Goal: Communication & Community: Answer question/provide support

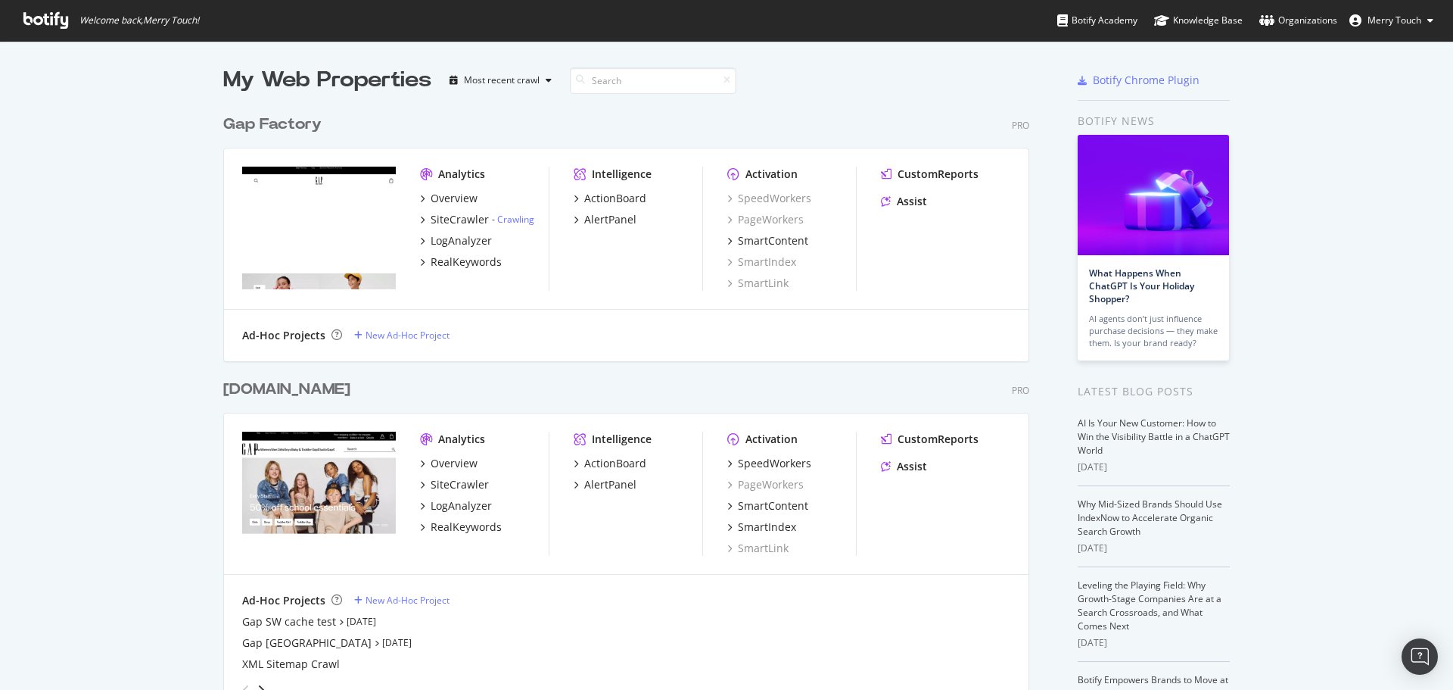
scroll to position [1733, 807]
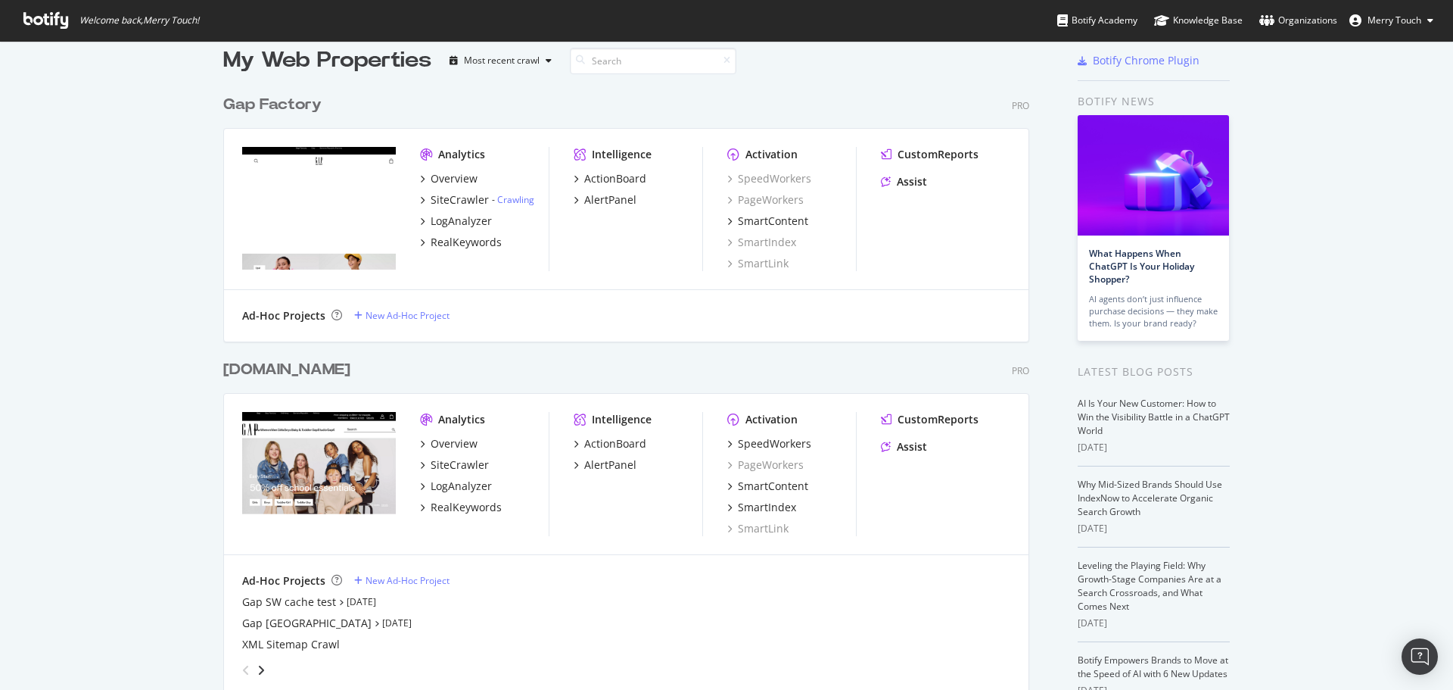
scroll to position [0, 0]
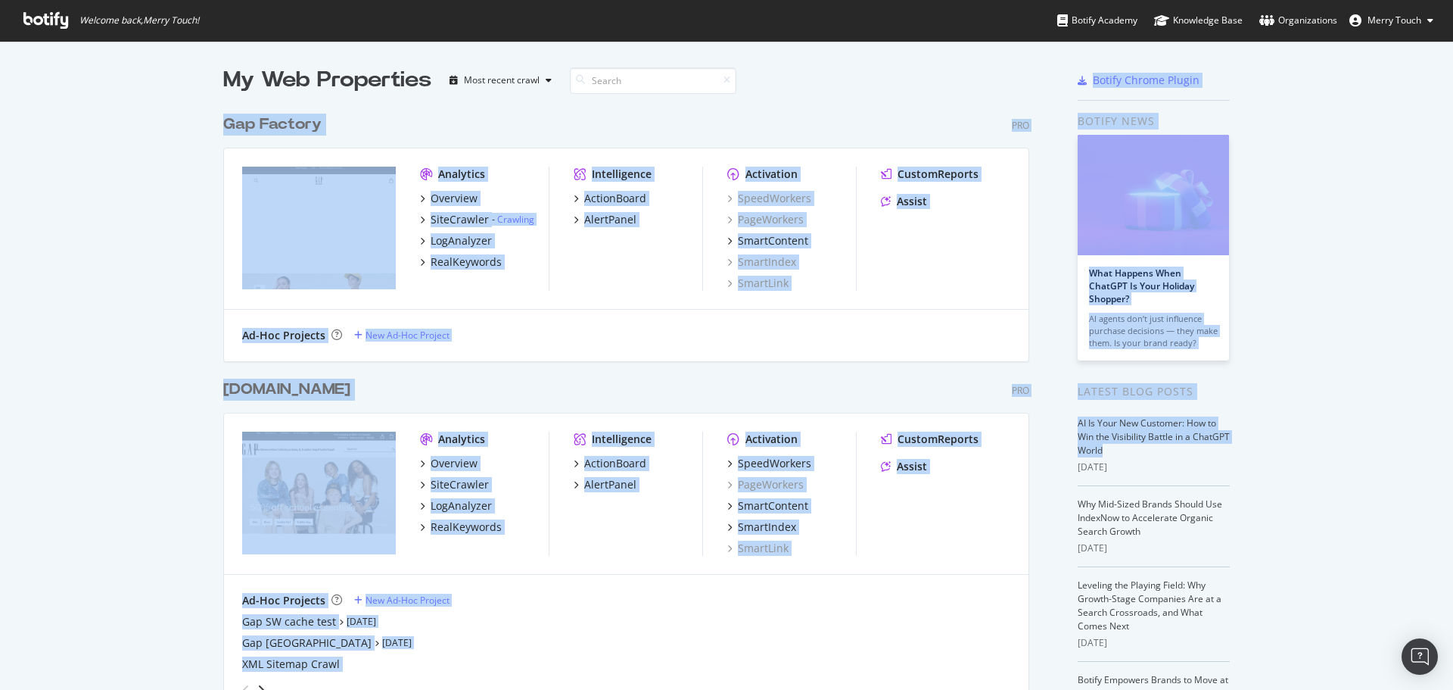
drag, startPoint x: 228, startPoint y: 125, endPoint x: 1398, endPoint y: 448, distance: 1214.0
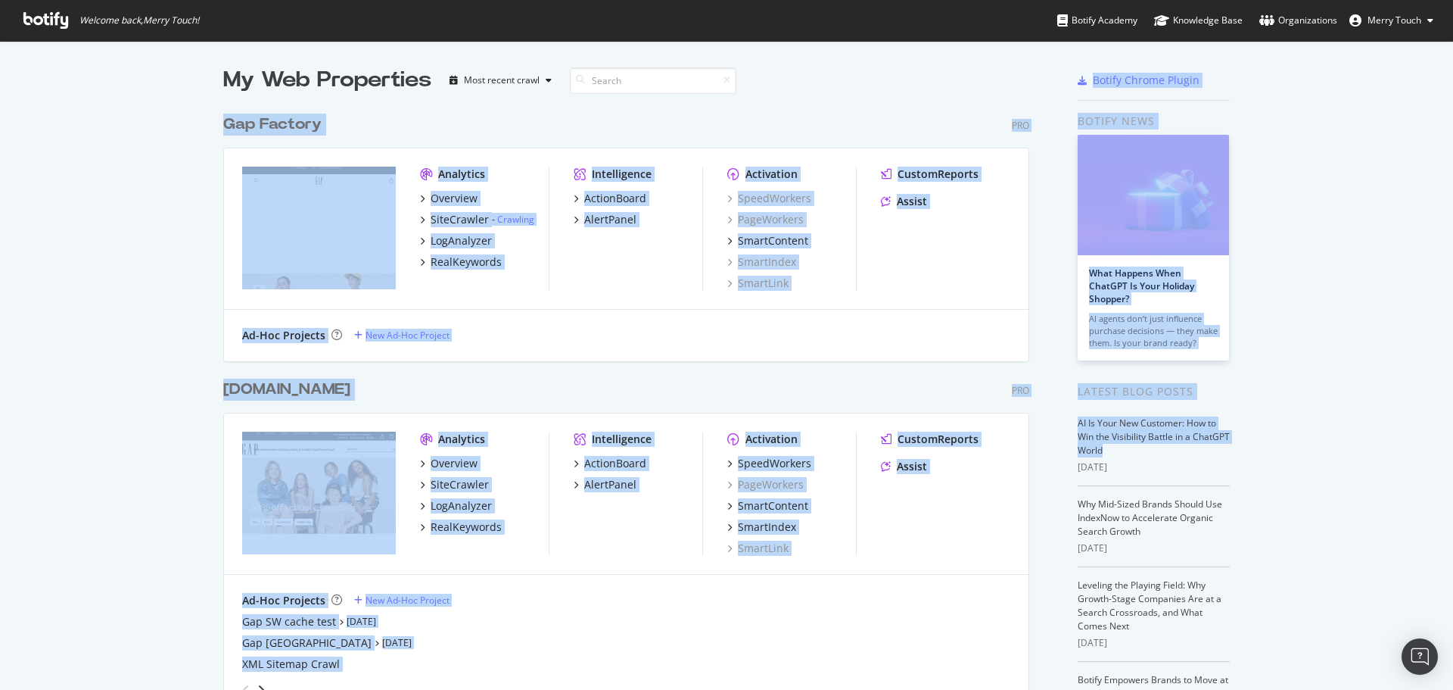
drag, startPoint x: 135, startPoint y: 138, endPoint x: 1323, endPoint y: 444, distance: 1227.0
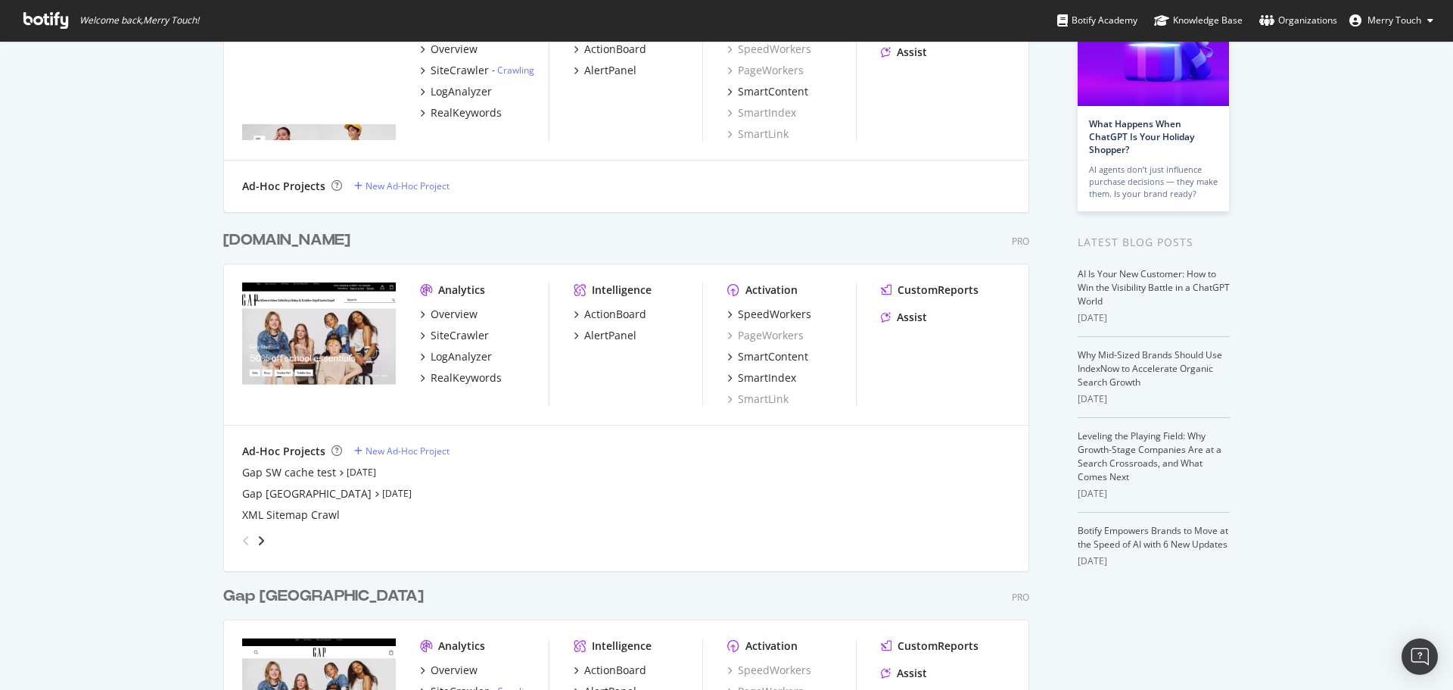
scroll to position [151, 0]
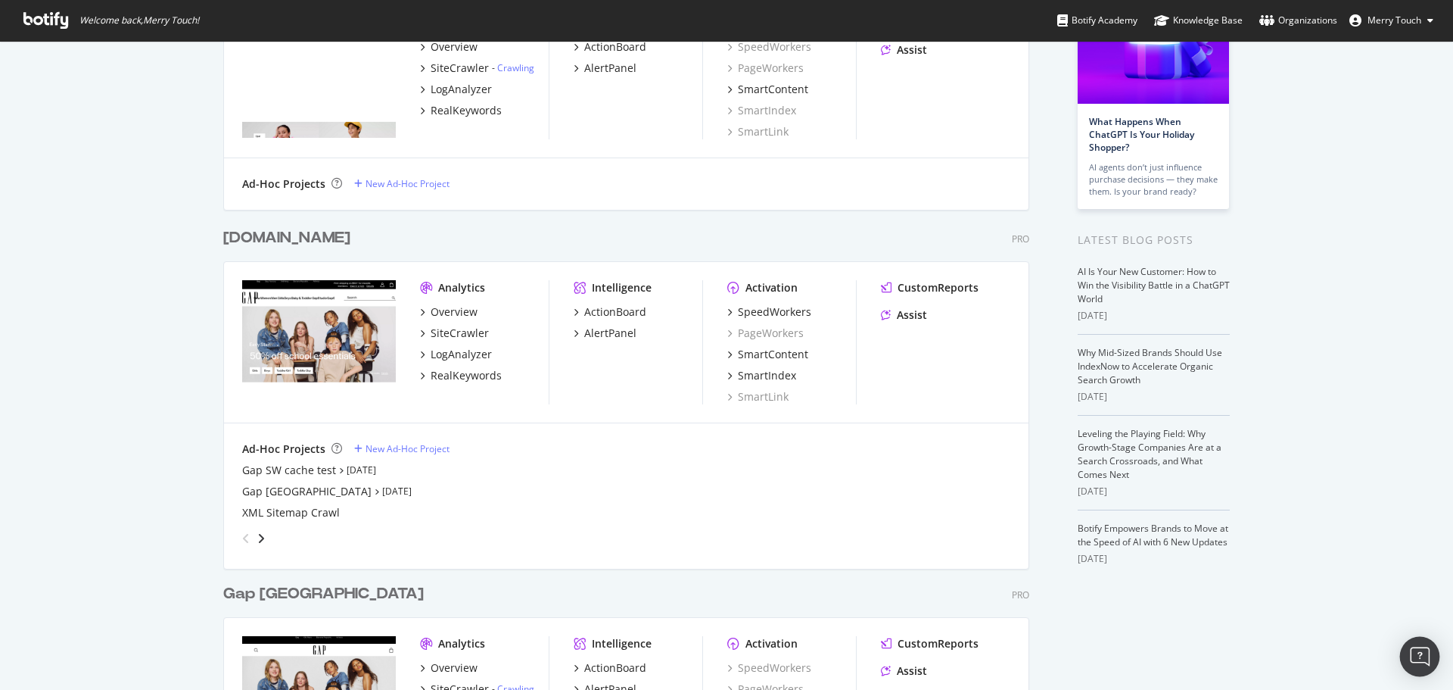
click at [1421, 657] on div "Open Intercom Messenger" at bounding box center [1420, 657] width 40 height 40
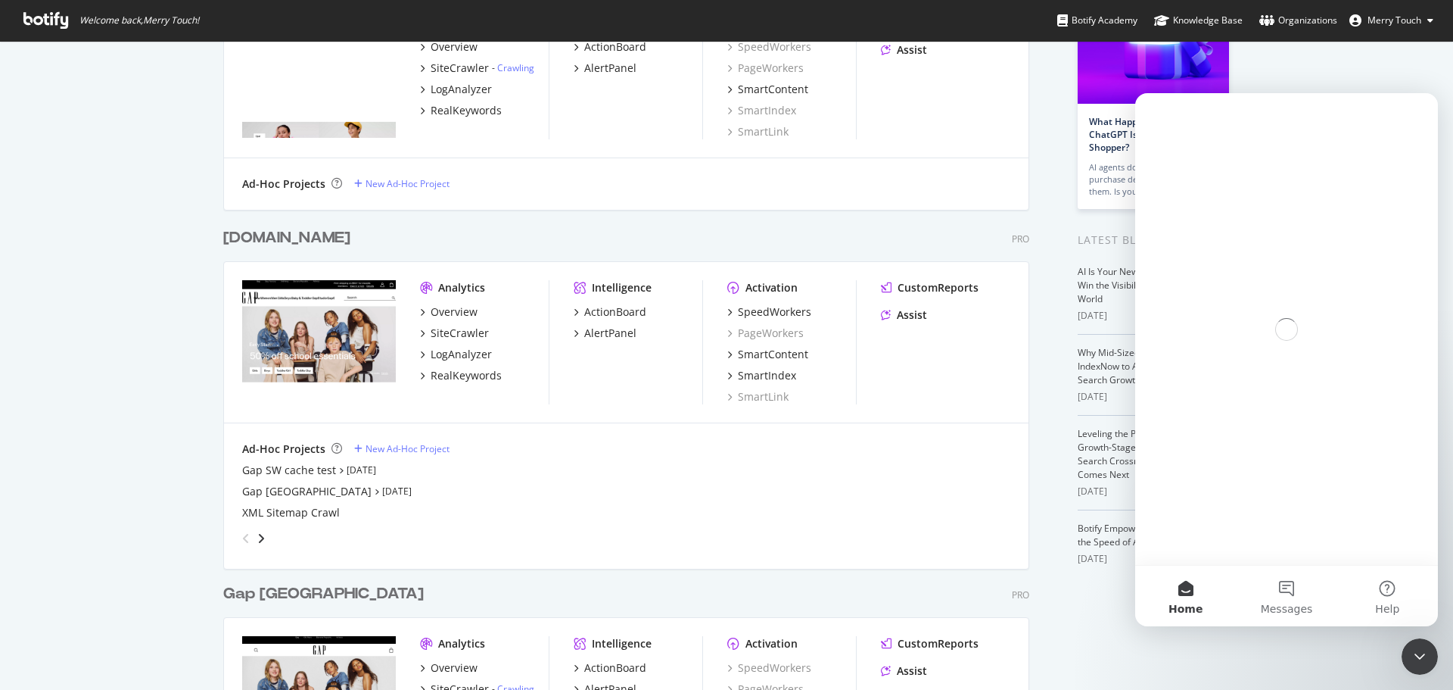
scroll to position [0, 0]
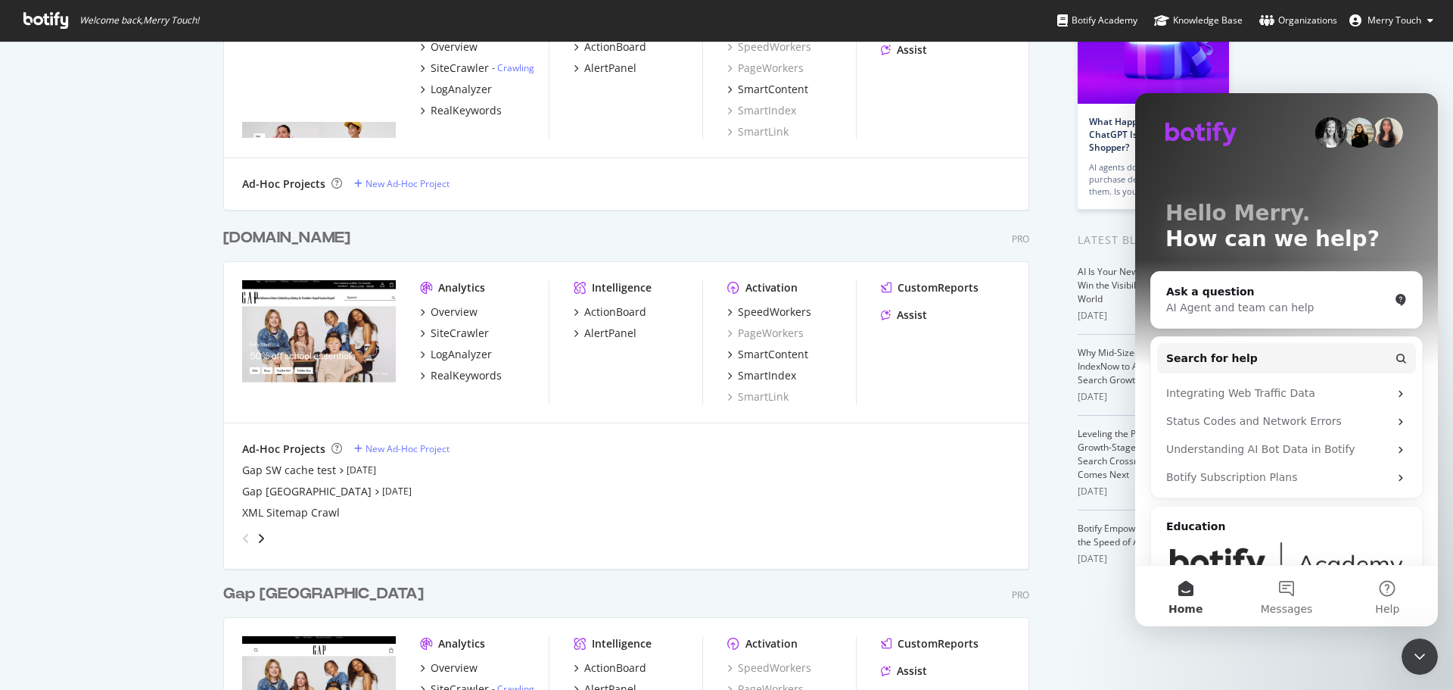
click at [1297, 582] on button "2 Messages" at bounding box center [1286, 595] width 101 height 61
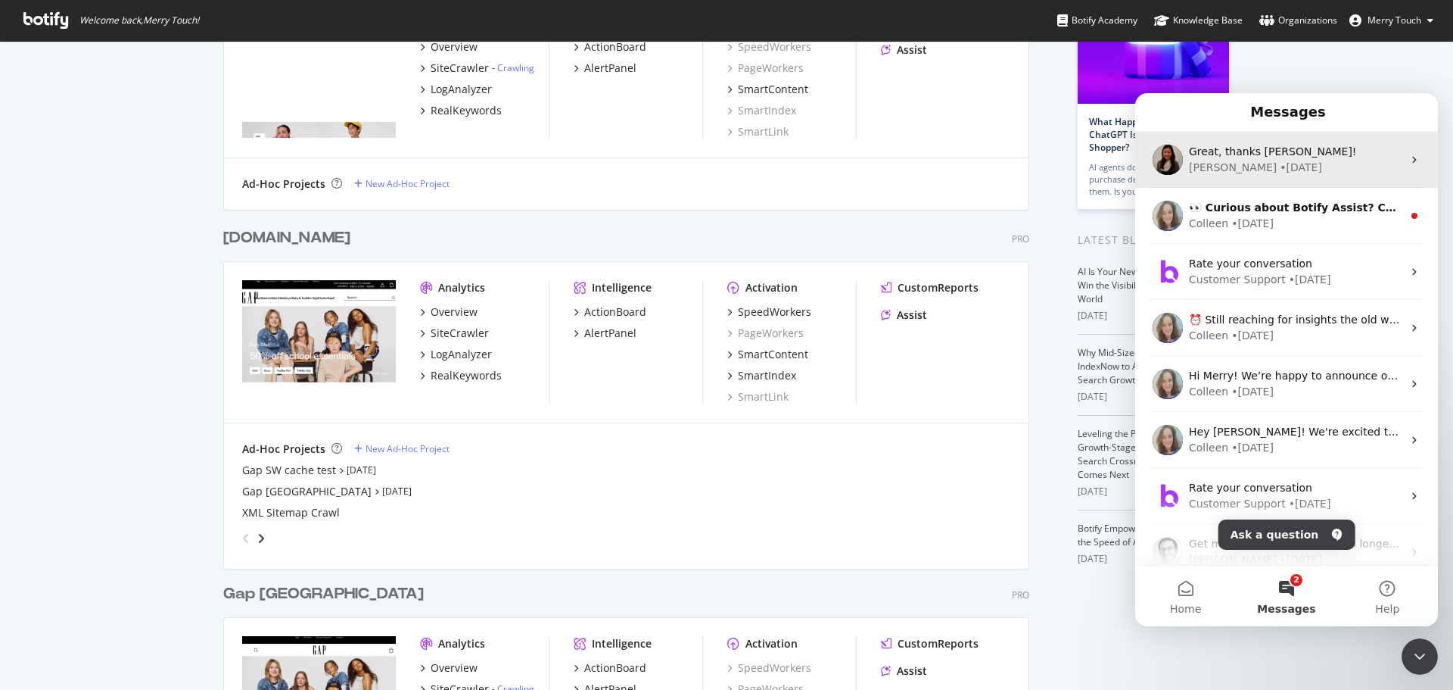
click at [1284, 149] on div "Great, thanks [PERSON_NAME]!" at bounding box center [1295, 152] width 213 height 16
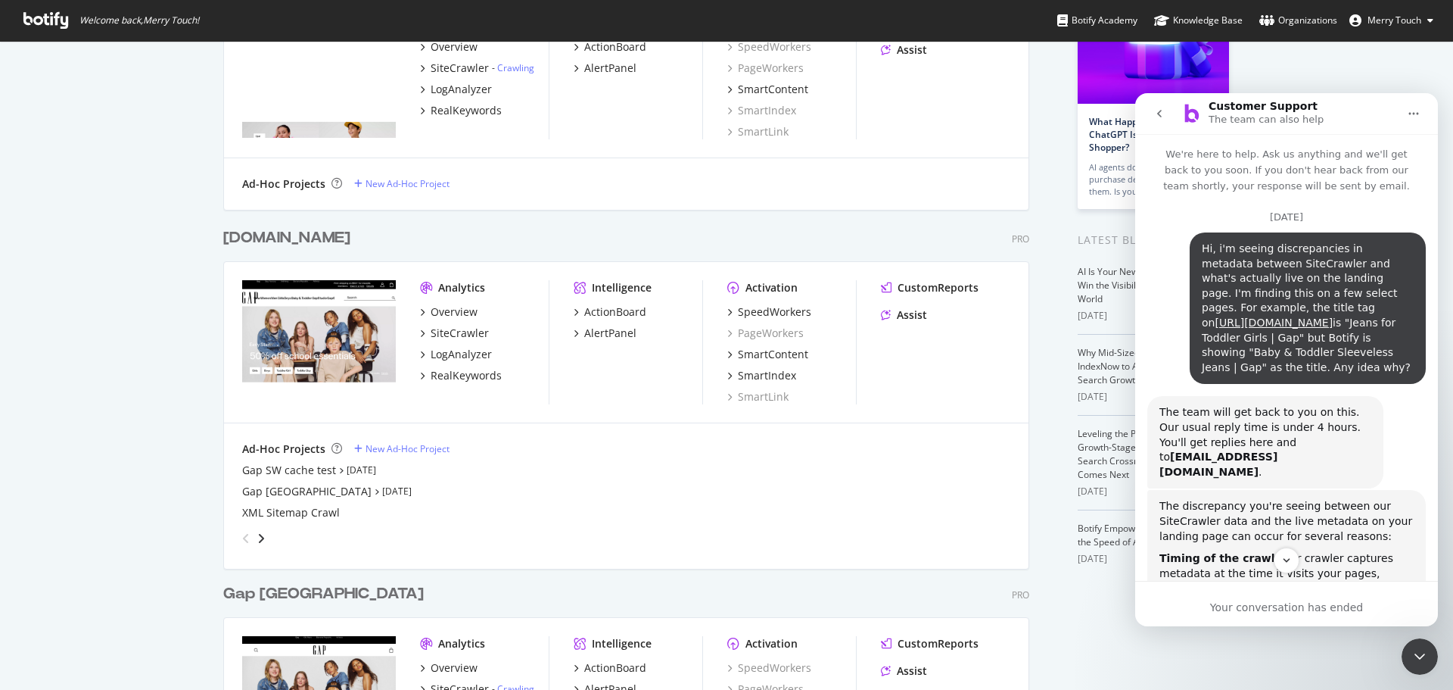
click at [1418, 648] on icon "Close Intercom Messenger" at bounding box center [1420, 656] width 18 height 18
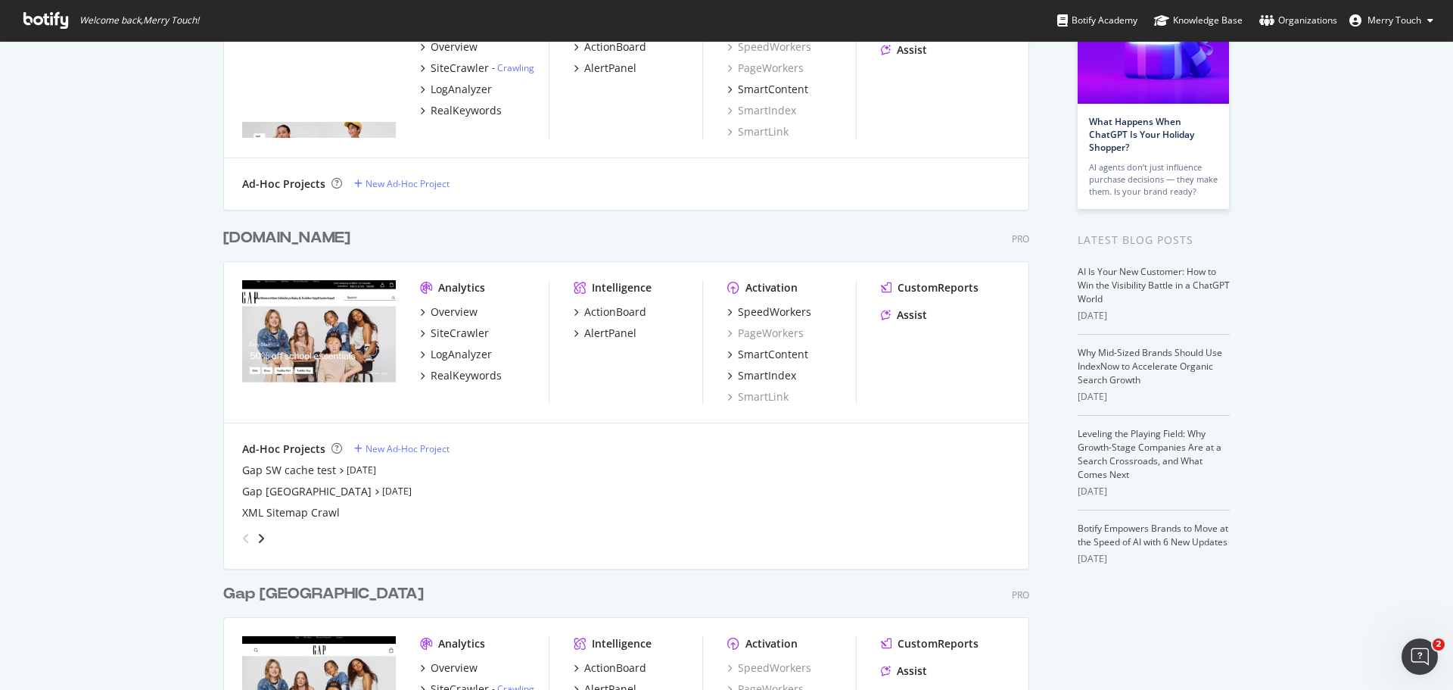
scroll to position [2237, 0]
click at [1432, 668] on div "Open Intercom Messenger" at bounding box center [1420, 656] width 50 height 50
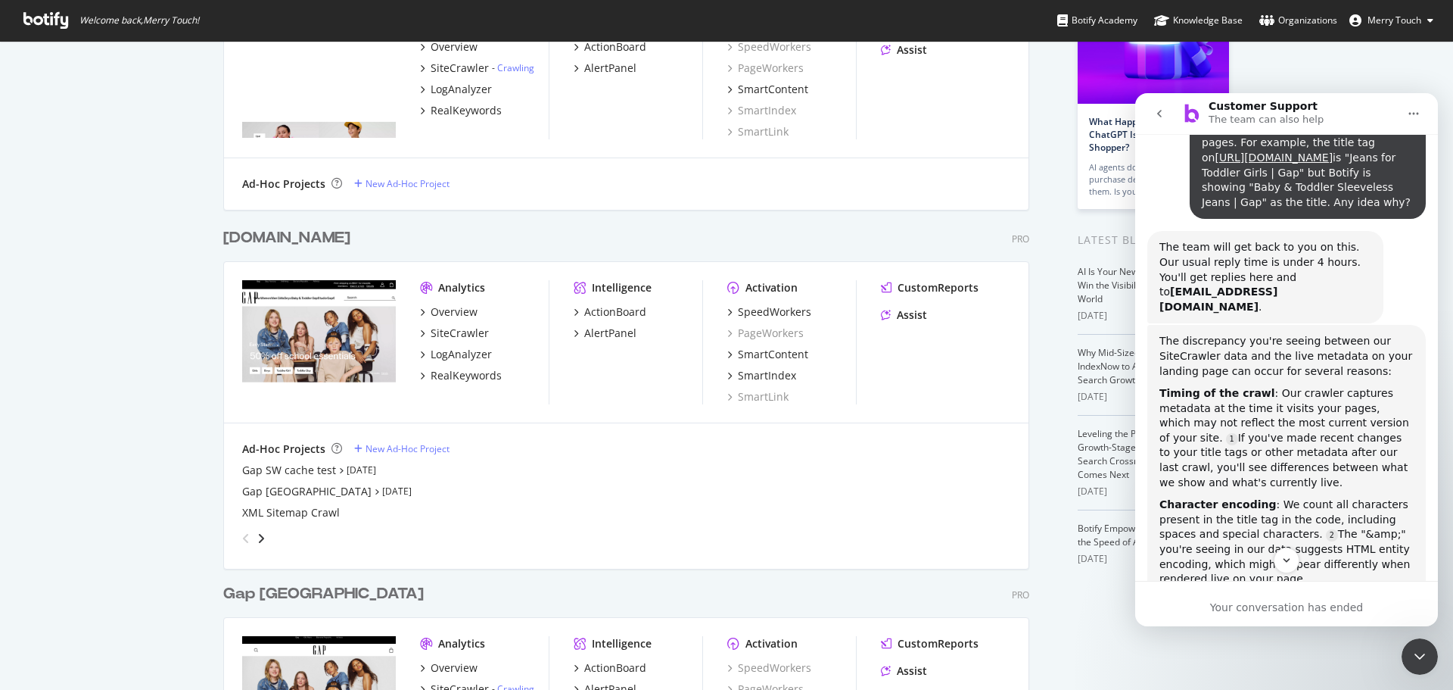
scroll to position [0, 0]
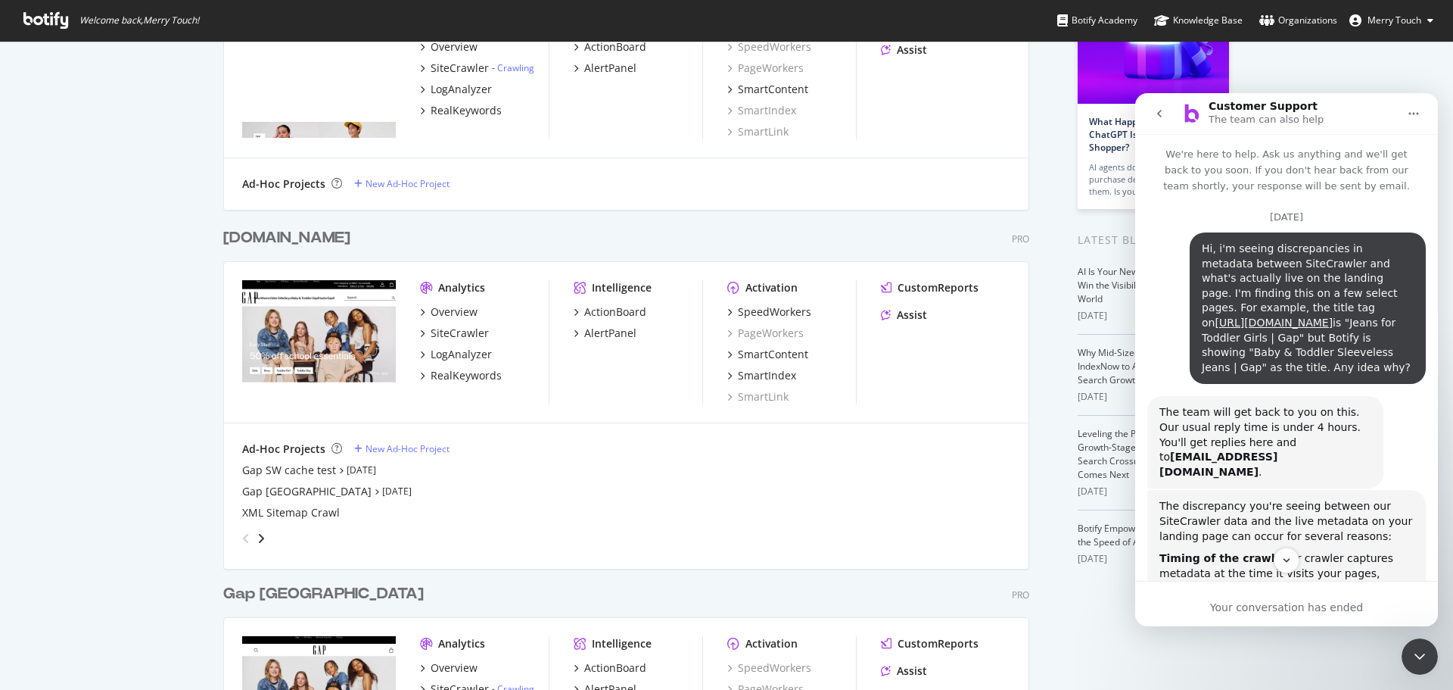
drag, startPoint x: 1250, startPoint y: 255, endPoint x: 1326, endPoint y: 367, distance: 135.6
click at [1326, 367] on div "Hi, i'm seeing discrepancies in metadata between SiteCrawler and what's actuall…" at bounding box center [1308, 307] width 212 height 133
drag, startPoint x: 1322, startPoint y: 371, endPoint x: 1192, endPoint y: 252, distance: 176.3
click at [1192, 252] on div "Hi, i'm seeing discrepancies in metadata between SiteCrawler and what's actuall…" at bounding box center [1308, 307] width 236 height 151
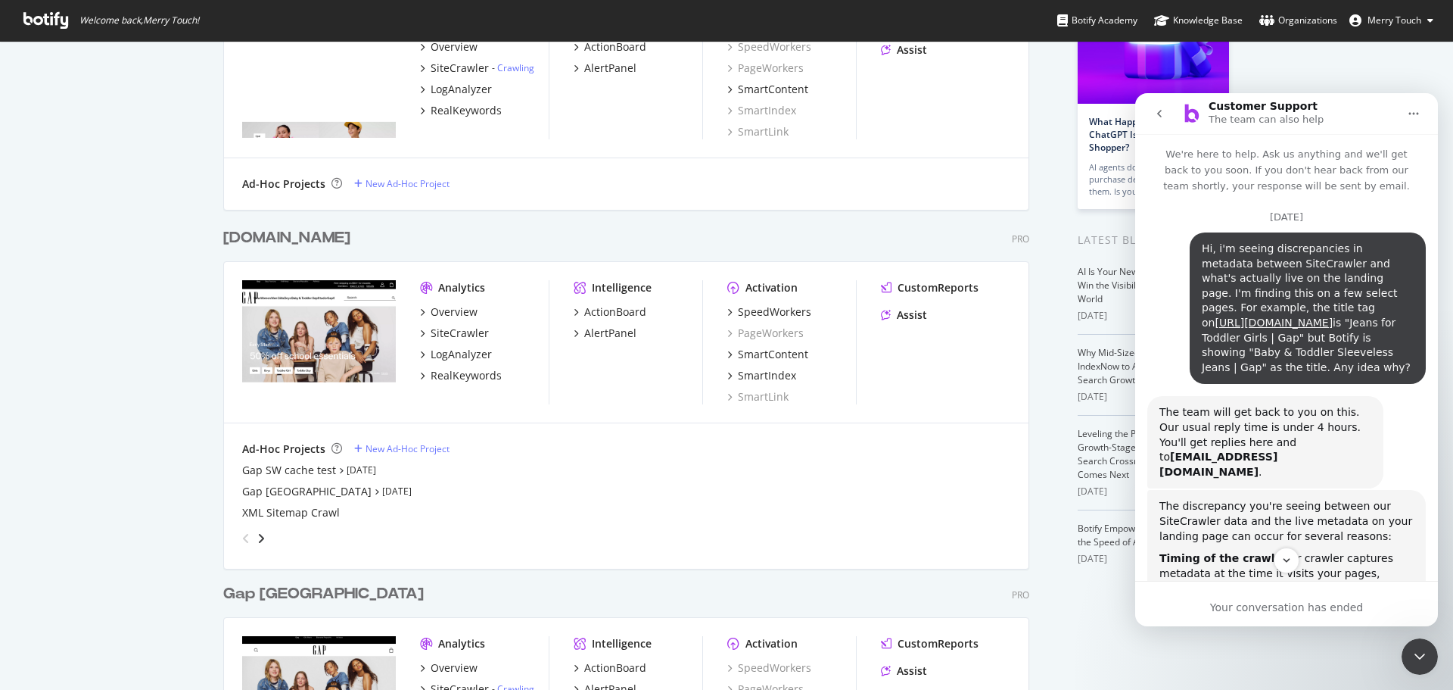
click at [1192, 252] on div "Hi, i'm seeing discrepancies in metadata between SiteCrawler and what's actuall…" at bounding box center [1308, 307] width 236 height 151
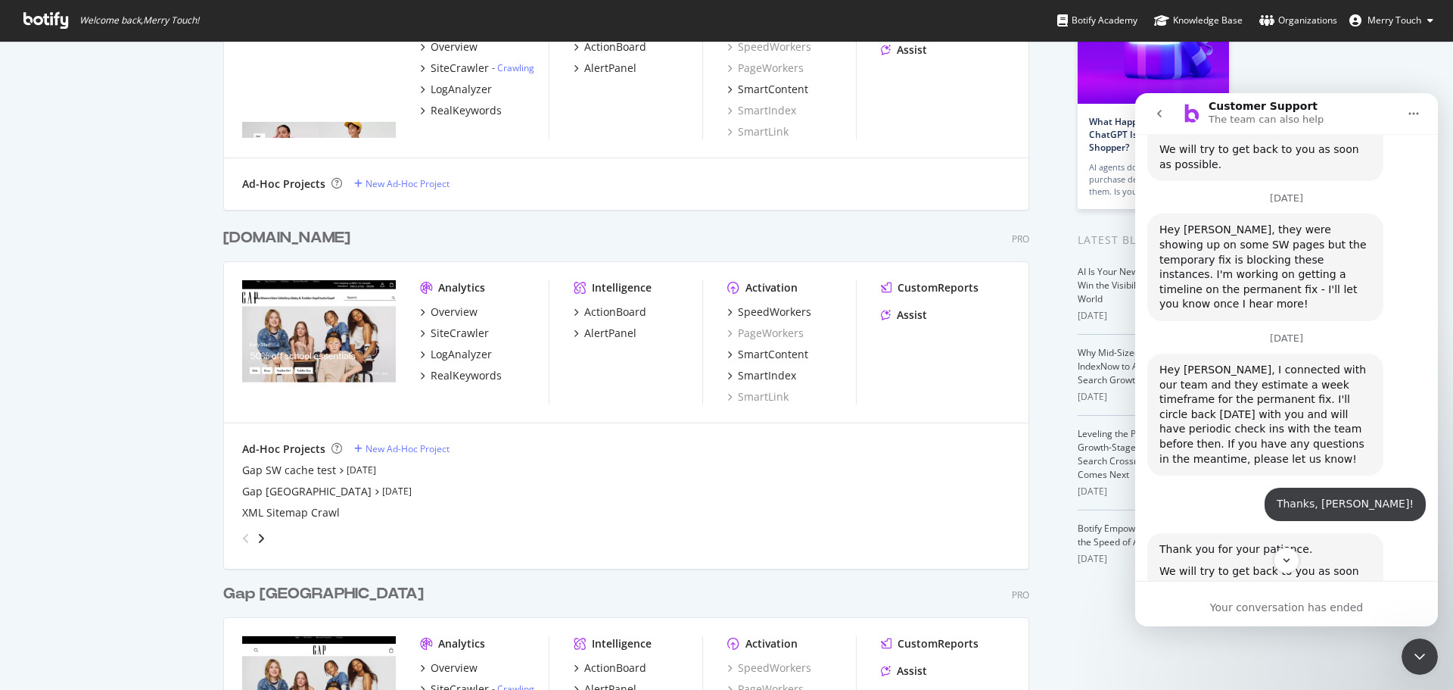
scroll to position [2237, 0]
drag, startPoint x: 1160, startPoint y: 412, endPoint x: 1251, endPoint y: 475, distance: 110.4
click at [1251, 643] on div "Hey [PERSON_NAME], I circled back with the team and we've verified that the cor…" at bounding box center [1266, 680] width 212 height 74
click at [1427, 661] on icon "Close Intercom Messenger" at bounding box center [1420, 656] width 18 height 18
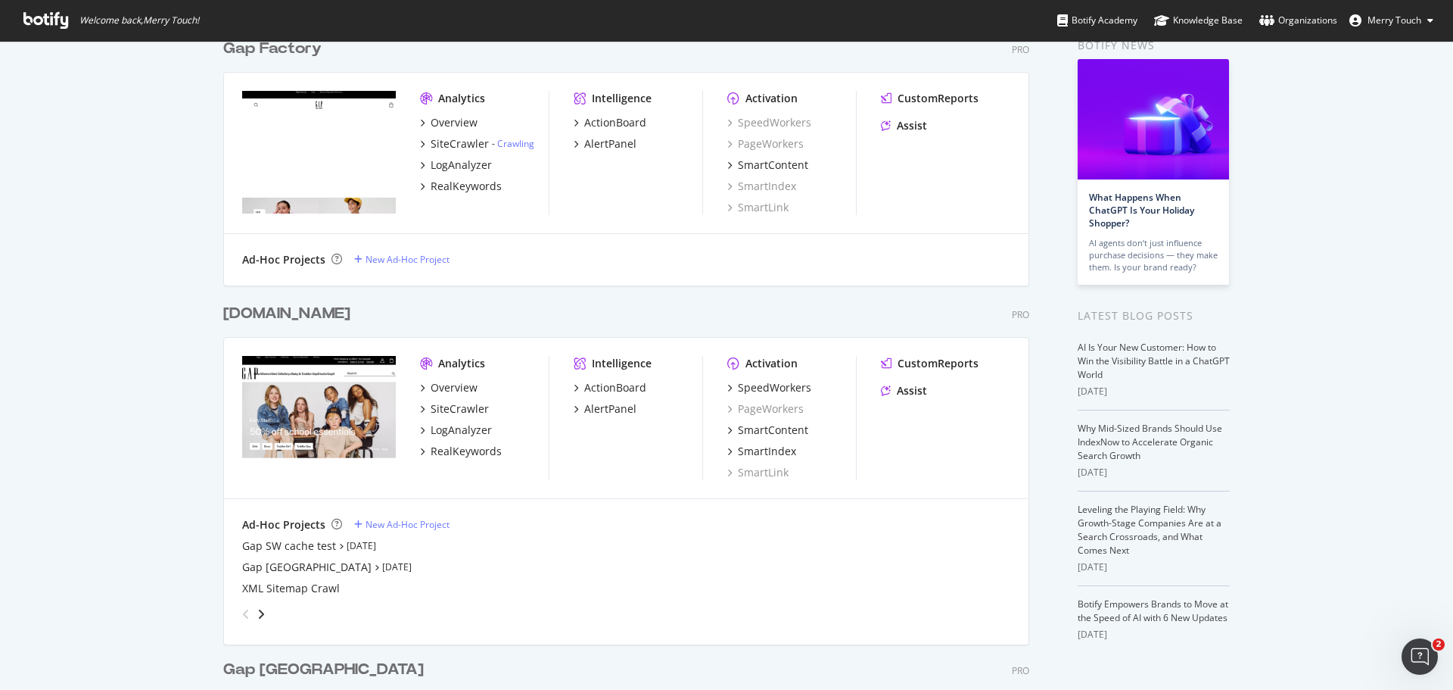
scroll to position [0, 0]
